Goal: Book appointment/travel/reservation

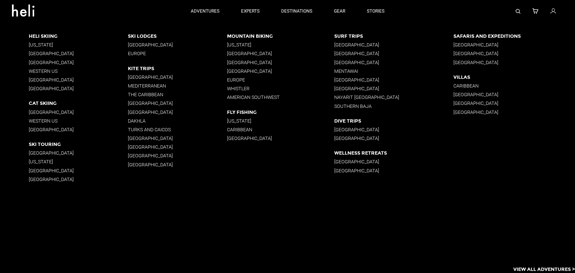
click at [33, 44] on p "[US_STATE]" at bounding box center [78, 45] width 99 height 6
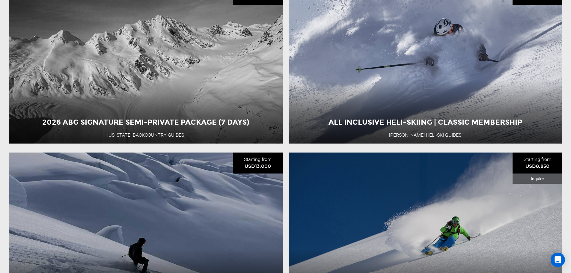
scroll to position [809, 0]
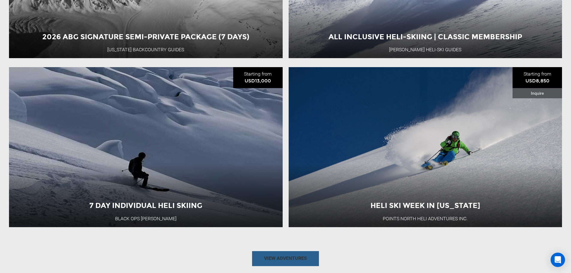
click at [307, 251] on link "View Adventures" at bounding box center [285, 258] width 67 height 15
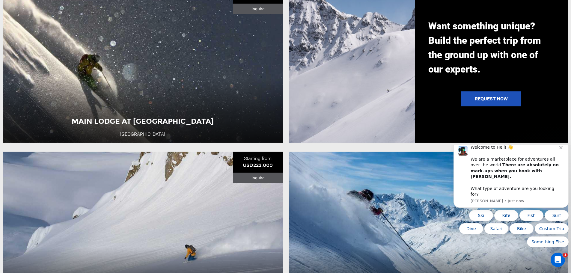
scroll to position [689, 0]
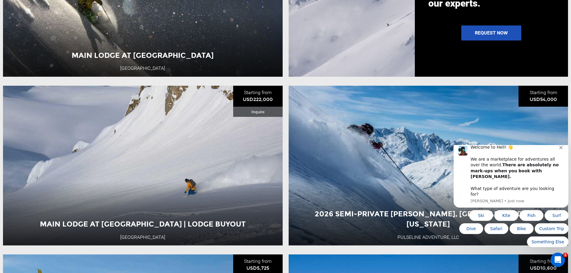
click at [559, 149] on icon "Dismiss notification" at bounding box center [560, 147] width 3 height 3
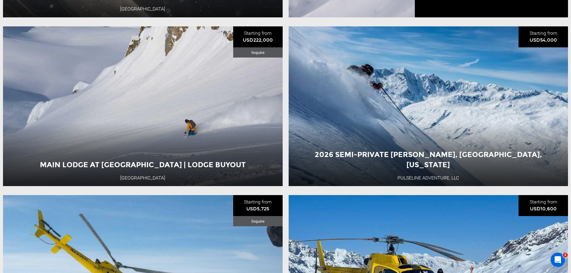
scroll to position [749, 0]
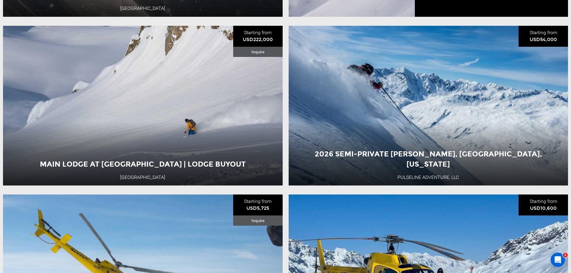
click at [423, 150] on button "View Adventure" at bounding box center [428, 150] width 60 height 15
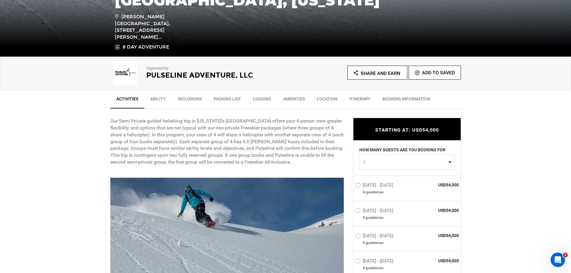
scroll to position [180, 0]
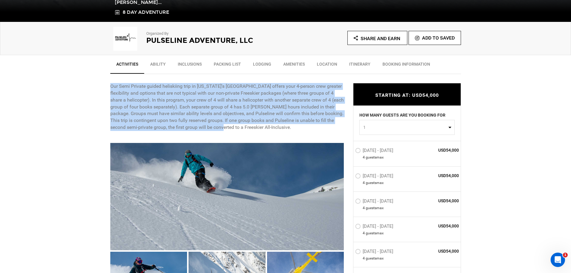
drag, startPoint x: 105, startPoint y: 78, endPoint x: 301, endPoint y: 134, distance: 204.4
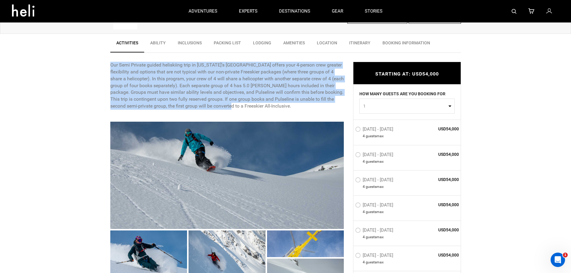
scroll to position [60, 0]
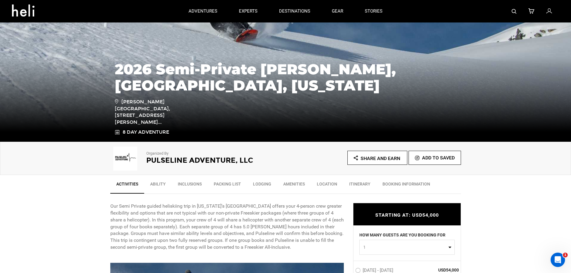
click at [181, 160] on h2 "Pulseline Adventure, LLC" at bounding box center [207, 160] width 123 height 8
